Goal: Information Seeking & Learning: Check status

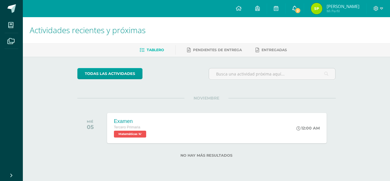
click at [294, 7] on icon at bounding box center [294, 8] width 5 height 5
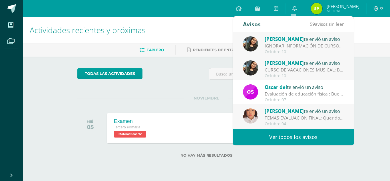
click at [293, 72] on div "CURSO DE VACACIONES MUSICAL: Buen dia papitos, adjunto información de cursos de…" at bounding box center [303, 69] width 79 height 7
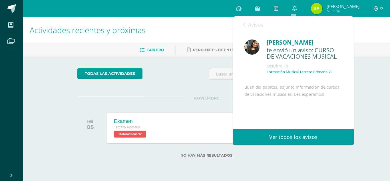
click at [246, 23] on link "Avisos" at bounding box center [253, 24] width 21 height 16
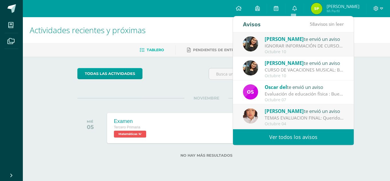
click at [284, 46] on div "IGNORAR INFORMACIÓN DE CURSOS DE VACACIONES MUSICALES: Buen día, favor de Ignor…" at bounding box center [303, 45] width 79 height 7
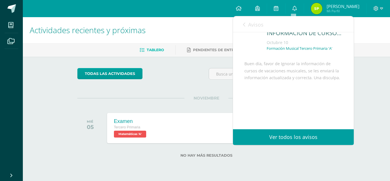
scroll to position [44, 0]
click at [245, 22] on icon at bounding box center [244, 24] width 2 height 5
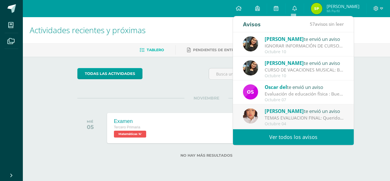
click at [315, 93] on div "Evaluación de educación física : Buenas tardes espero se encuentren bien en sus…" at bounding box center [303, 93] width 79 height 7
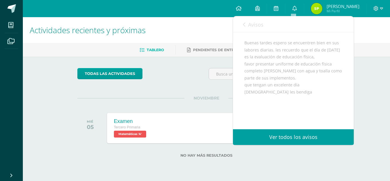
scroll to position [65, 0]
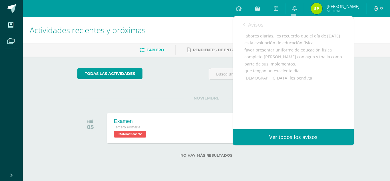
click at [244, 25] on icon at bounding box center [244, 24] width 2 height 5
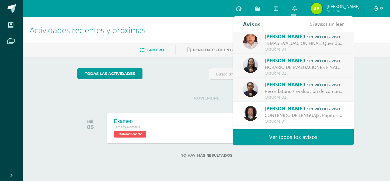
scroll to position [95, 0]
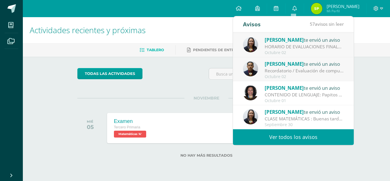
click at [364, 62] on div "Actividades recientes y próximas Tablero Pendientes de entrega Entregadas todas…" at bounding box center [206, 96] width 367 height 158
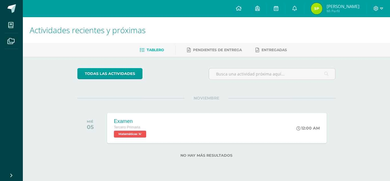
click at [316, 6] on img at bounding box center [316, 8] width 11 height 11
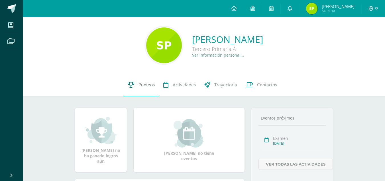
click at [142, 84] on span "Punteos" at bounding box center [147, 85] width 16 height 6
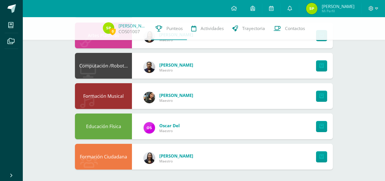
scroll to position [279, 0]
click at [323, 155] on icon at bounding box center [322, 156] width 4 height 5
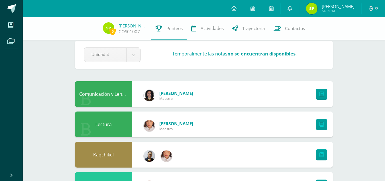
scroll to position [0, 0]
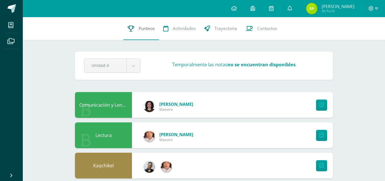
click at [145, 31] on span "Punteos" at bounding box center [147, 28] width 16 height 6
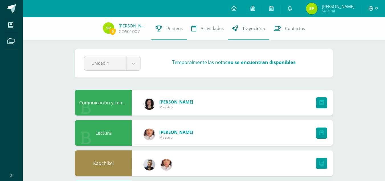
click at [254, 27] on span "Trayectoria" at bounding box center [253, 28] width 23 height 6
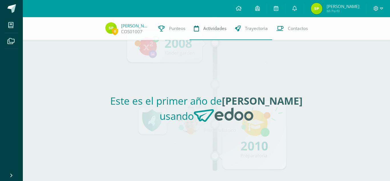
click at [216, 28] on span "Actividades" at bounding box center [214, 28] width 23 height 6
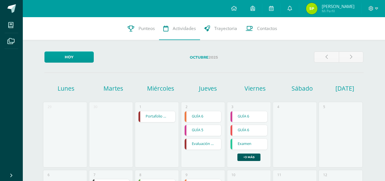
click at [308, 9] on img at bounding box center [311, 8] width 11 height 11
